Goal: Task Accomplishment & Management: Manage account settings

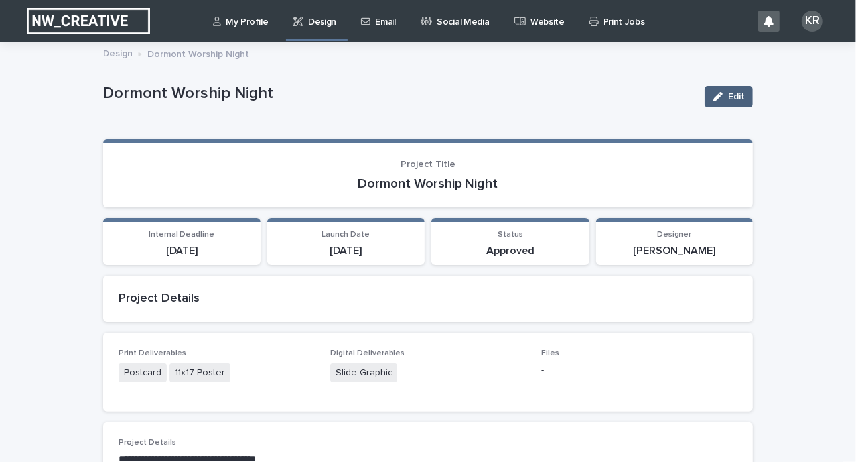
click at [728, 94] on span "Edit" at bounding box center [736, 96] width 17 height 9
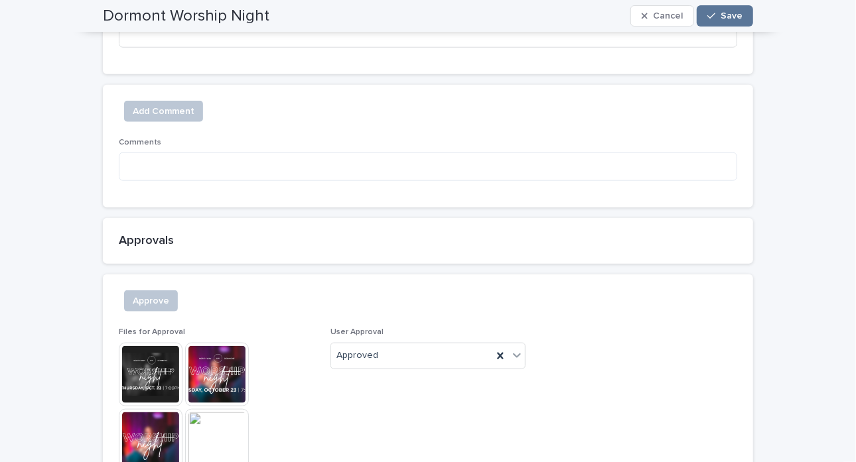
scroll to position [768, 0]
click at [394, 352] on div "Approved" at bounding box center [412, 357] width 162 height 22
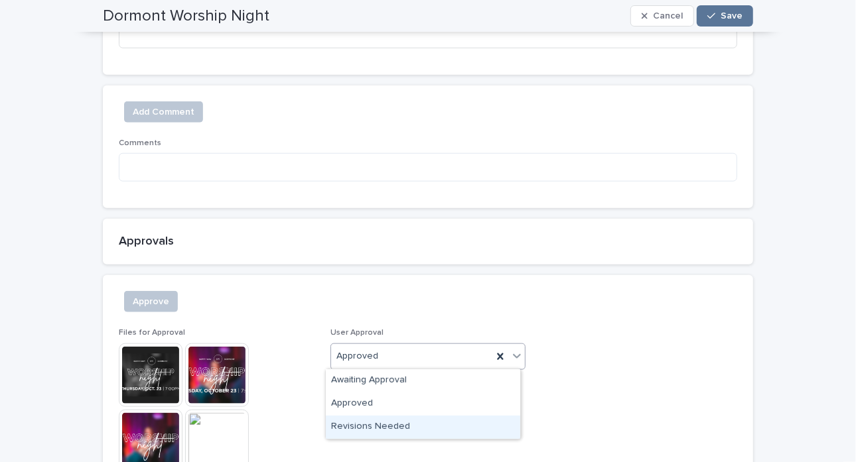
click at [366, 431] on div "Revisions Needed" at bounding box center [423, 427] width 194 height 23
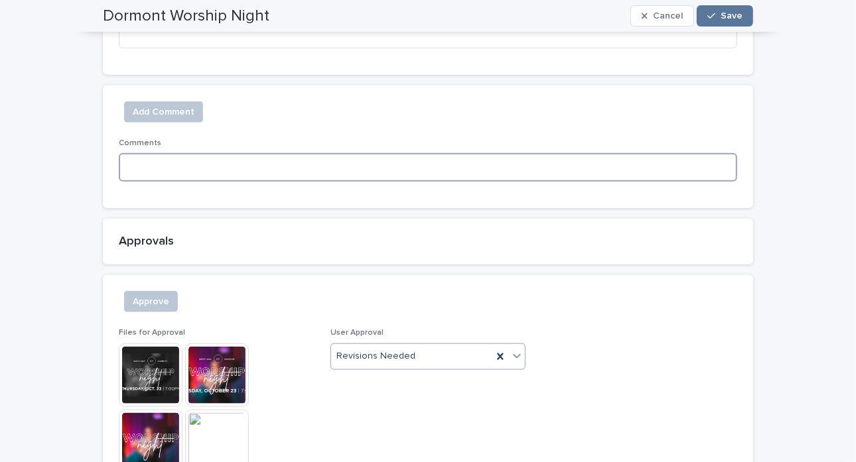
click at [139, 169] on textarea at bounding box center [428, 167] width 618 height 28
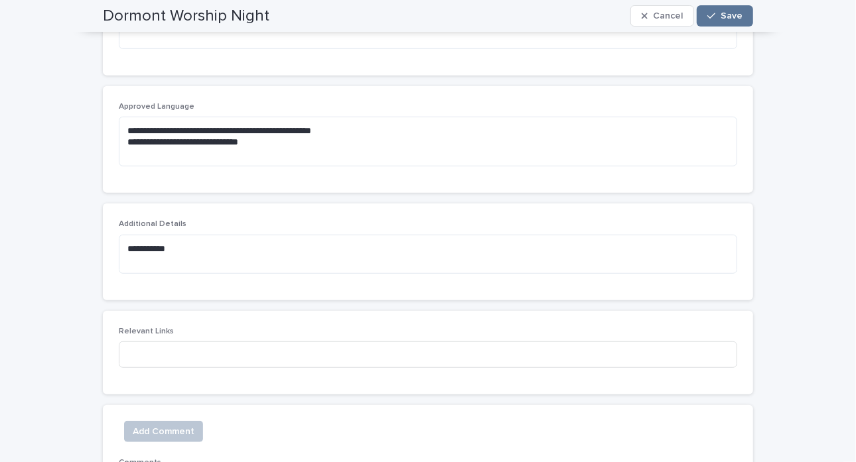
scroll to position [762, 0]
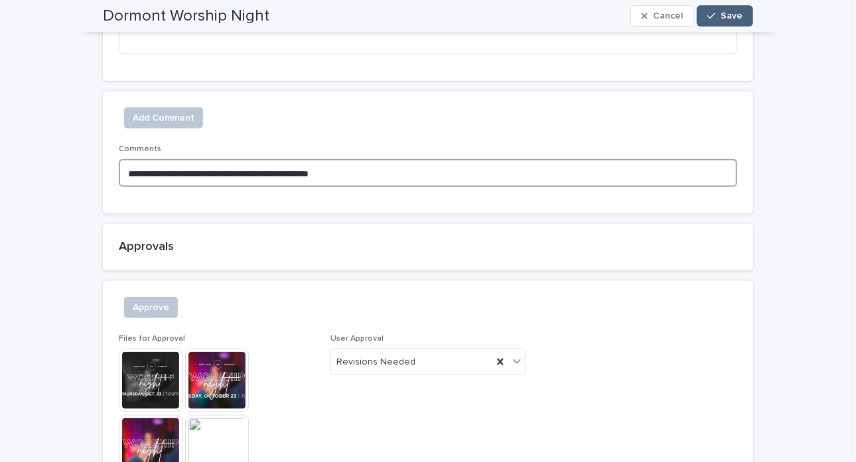
type textarea "**********"
click at [736, 16] on span "Save" at bounding box center [731, 15] width 22 height 9
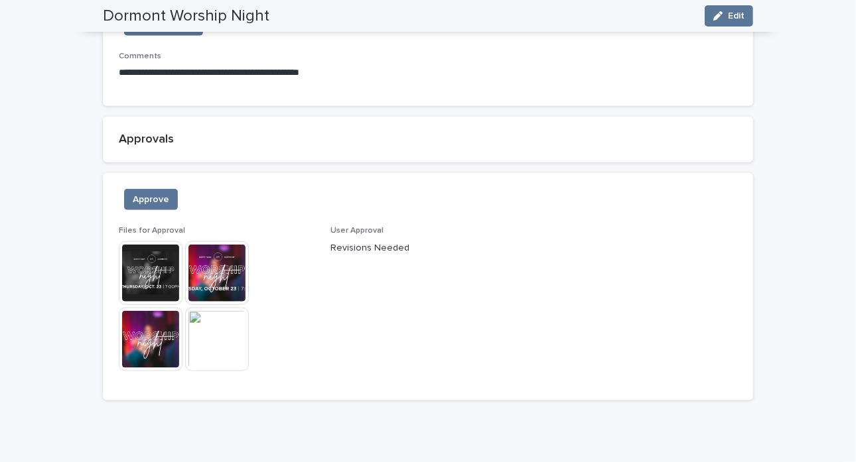
click at [161, 278] on img at bounding box center [151, 273] width 64 height 64
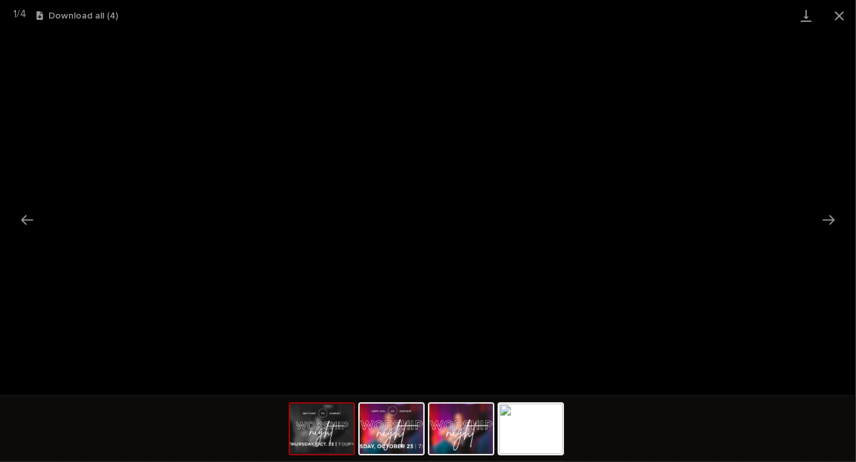
click at [332, 440] on img at bounding box center [322, 429] width 64 height 50
click at [414, 433] on img at bounding box center [392, 429] width 64 height 50
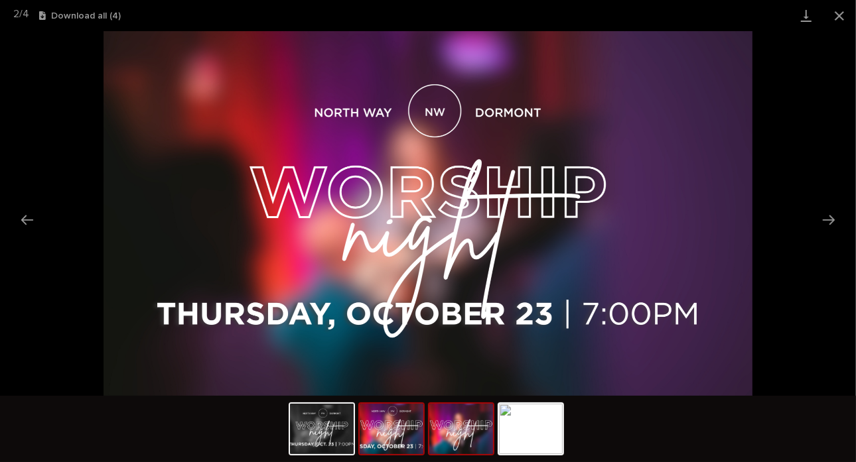
click at [460, 434] on img at bounding box center [461, 429] width 64 height 50
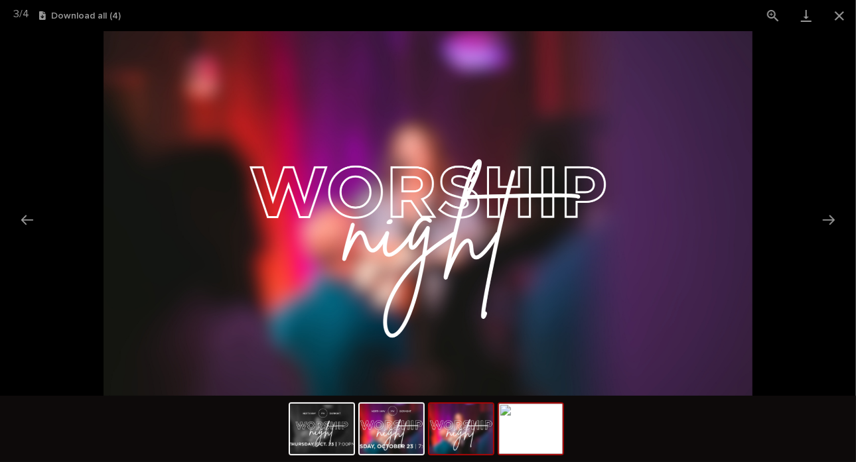
click at [502, 433] on img at bounding box center [531, 429] width 64 height 50
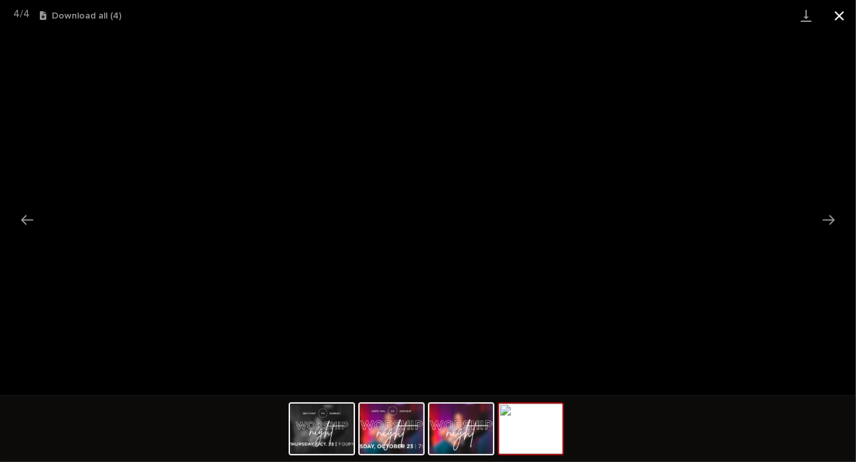
click at [846, 16] on button "Close gallery" at bounding box center [839, 15] width 33 height 31
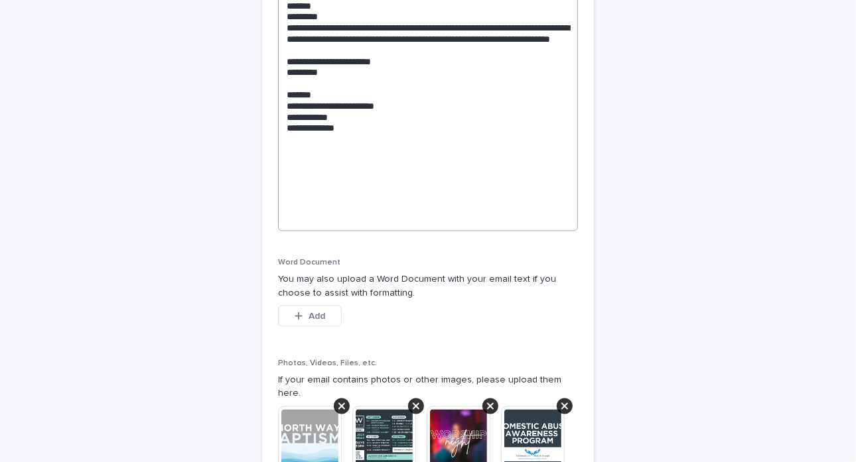
scroll to position [1126, 0]
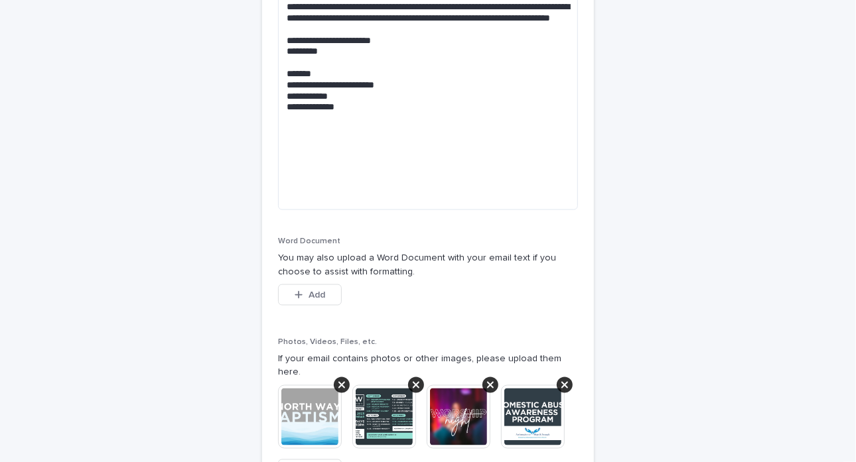
click at [466, 420] on img at bounding box center [459, 417] width 64 height 64
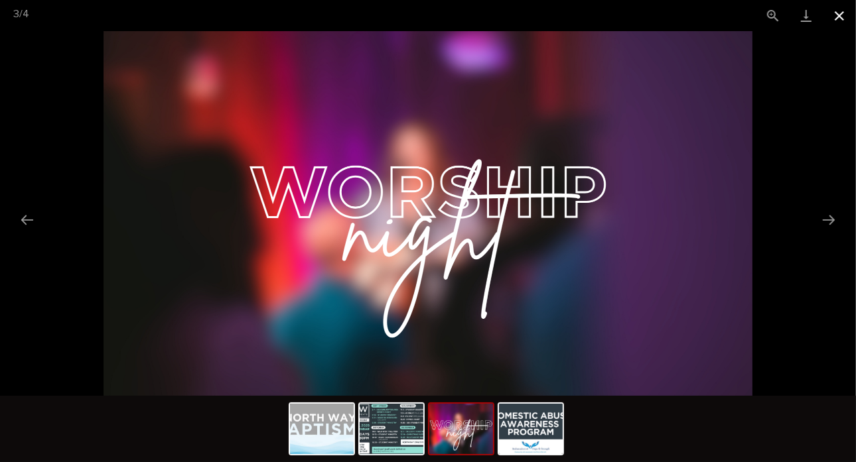
click at [838, 17] on button "Close gallery" at bounding box center [839, 15] width 33 height 31
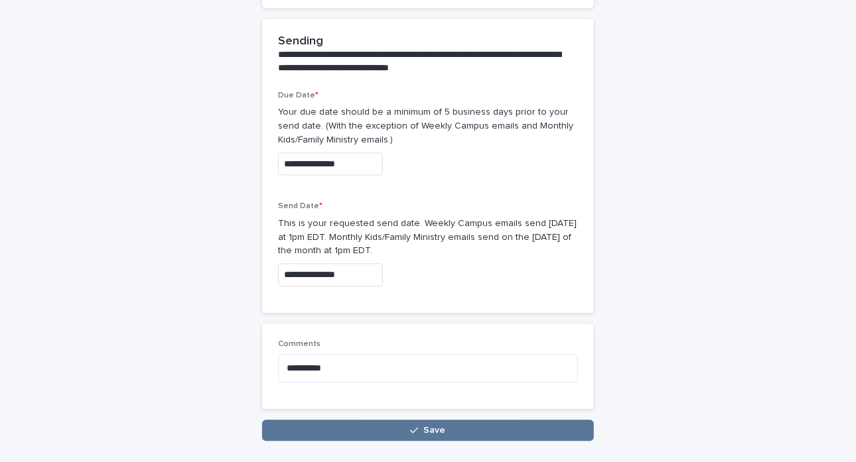
scroll to position [1739, 0]
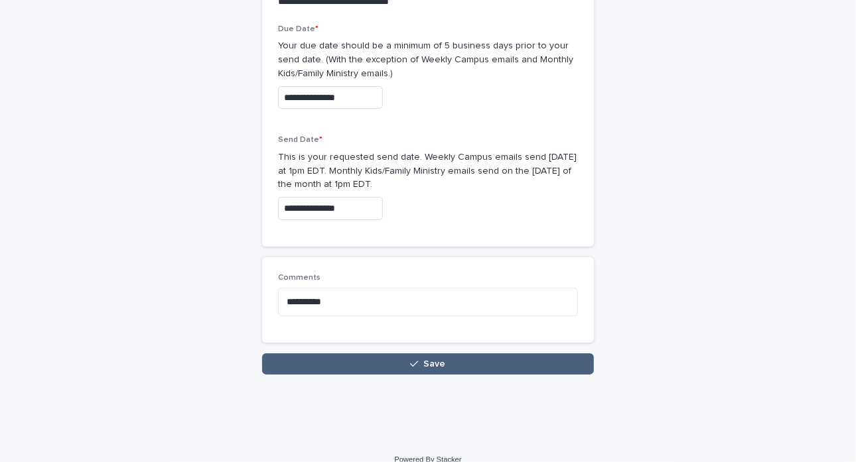
click at [414, 360] on icon "button" at bounding box center [414, 364] width 8 height 9
